Goal: Information Seeking & Learning: Learn about a topic

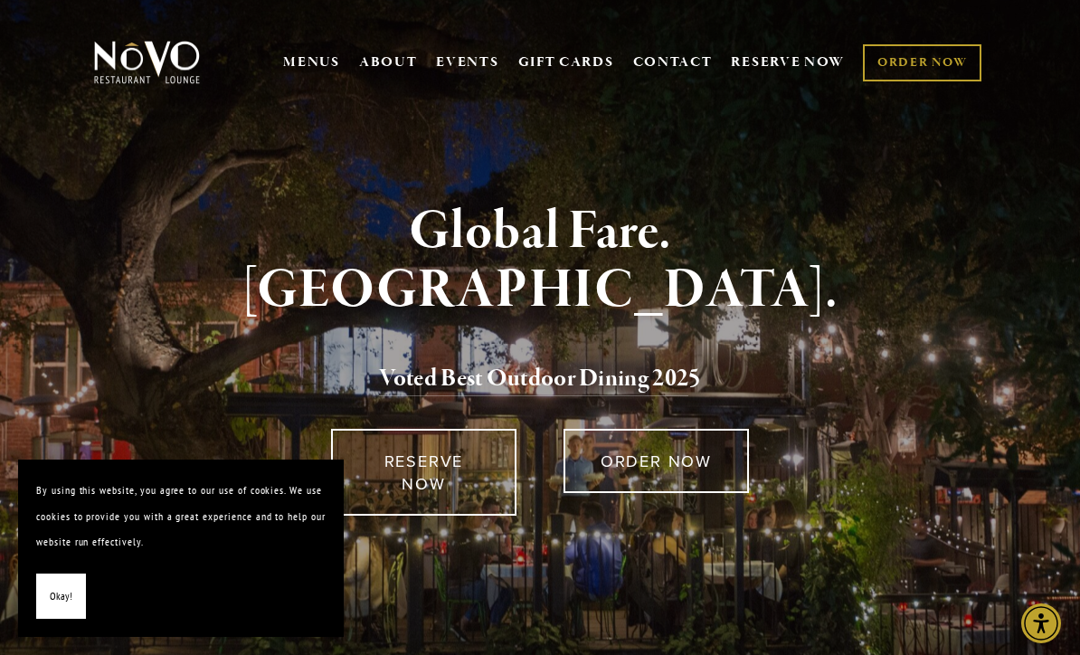
click at [54, 599] on span "Okay!" at bounding box center [61, 596] width 23 height 26
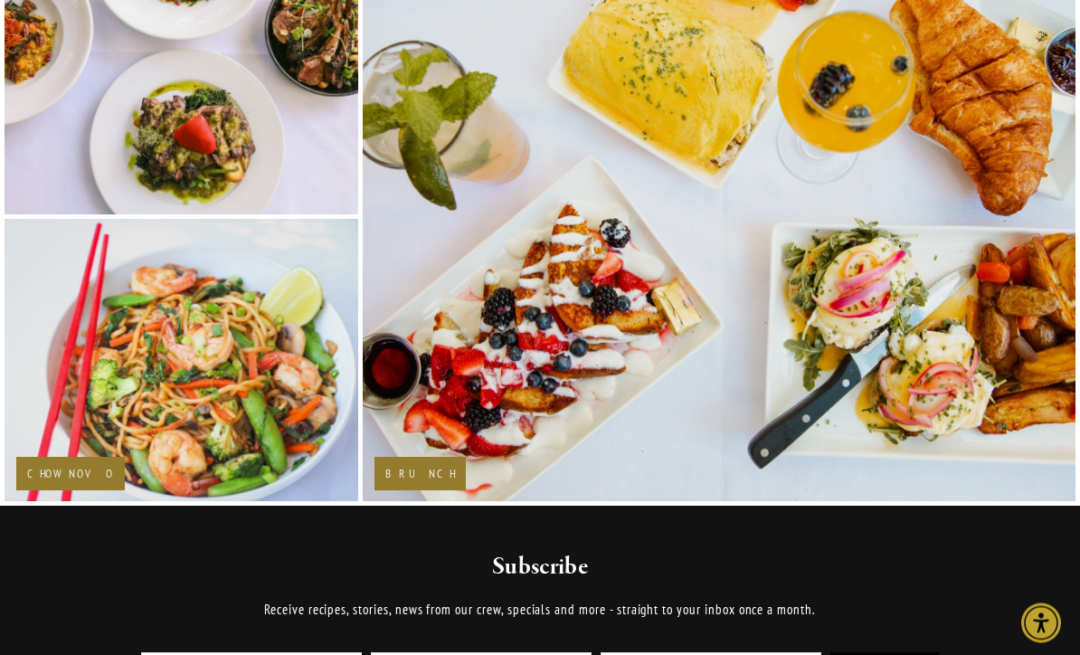
scroll to position [2466, 0]
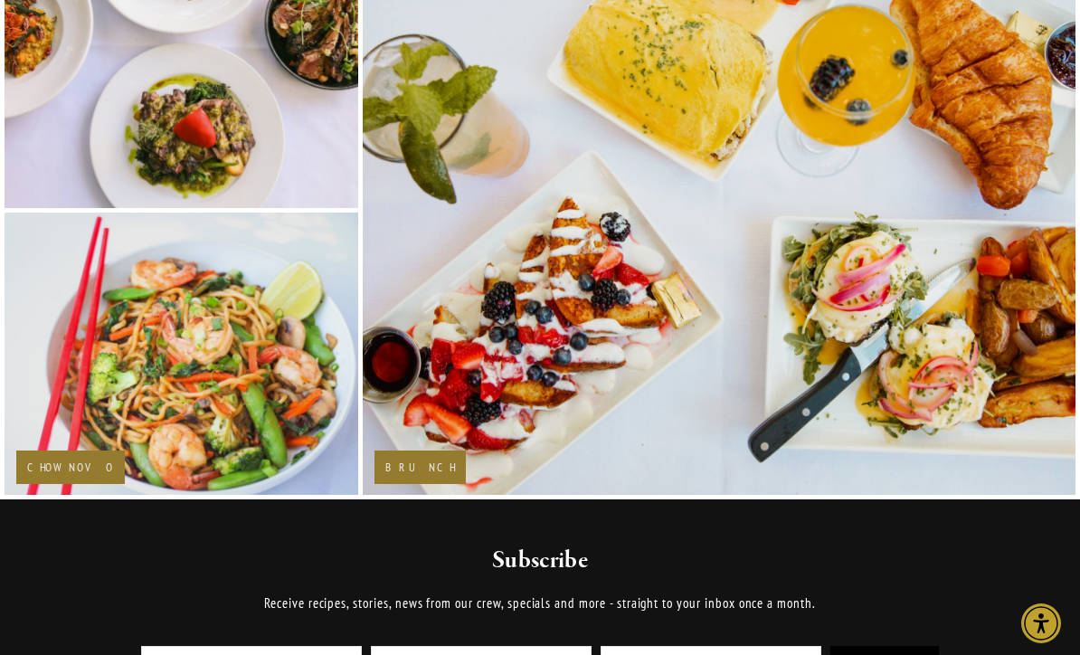
click at [173, 422] on img at bounding box center [181, 354] width 426 height 284
click at [74, 473] on h2 "Chow Novo" at bounding box center [70, 467] width 87 height 12
click at [247, 394] on img at bounding box center [181, 354] width 426 height 284
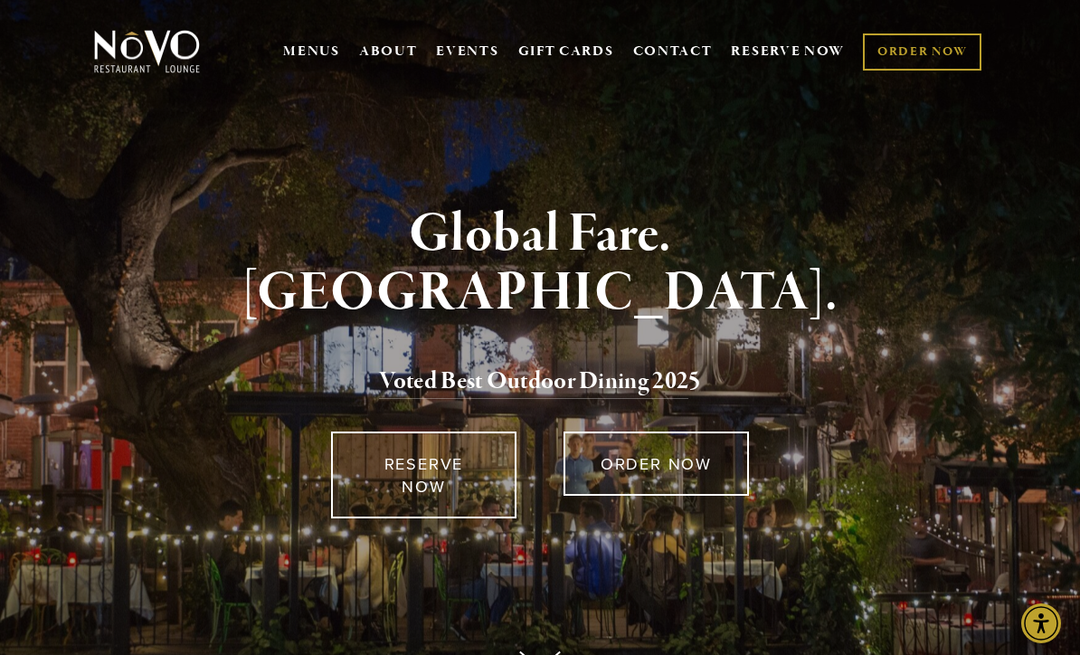
scroll to position [12, 0]
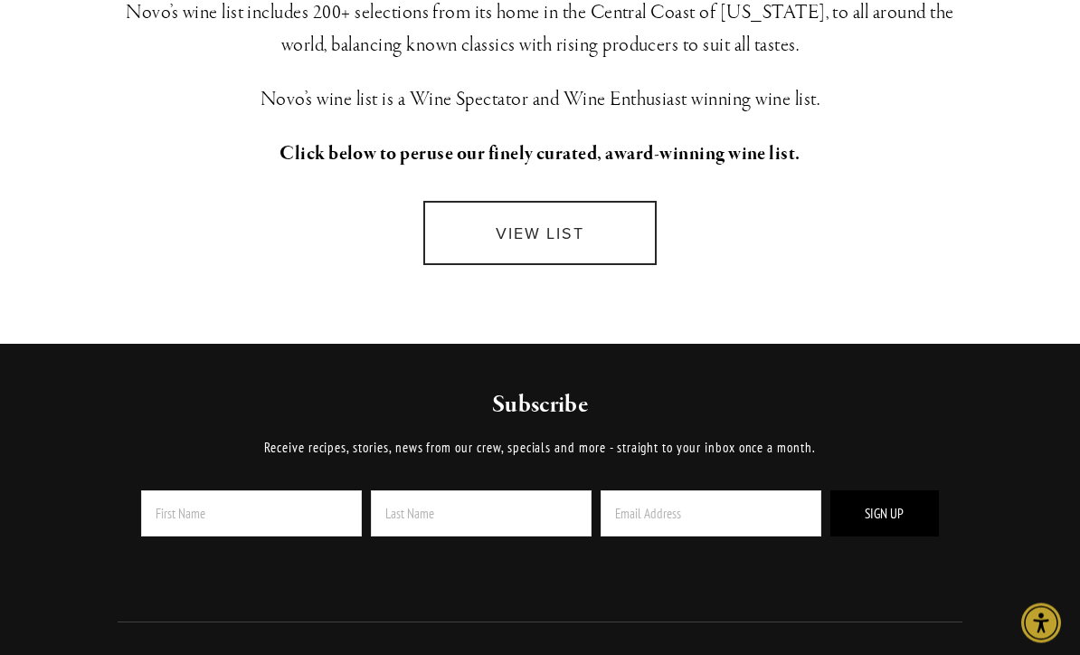
scroll to position [545, 0]
click at [539, 225] on link "VIEW LIST" at bounding box center [539, 233] width 232 height 64
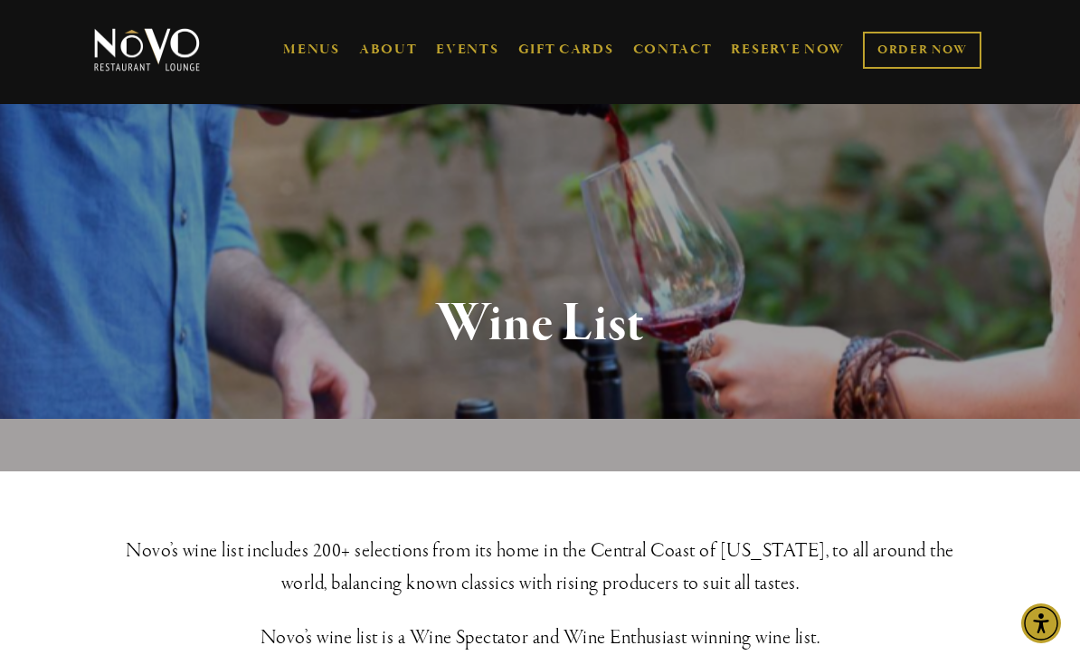
scroll to position [0, 0]
